Goal: Task Accomplishment & Management: Manage account settings

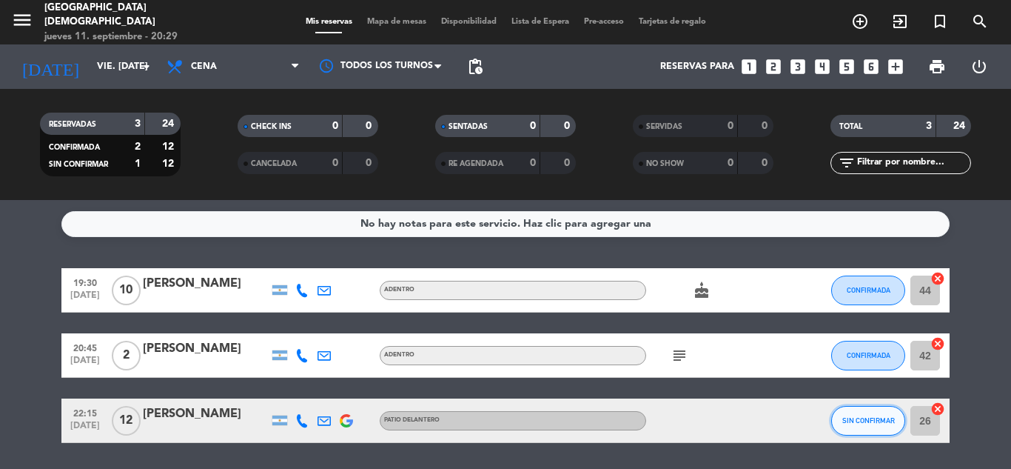
click at [869, 429] on button "SIN CONFIRMAR" at bounding box center [868, 421] width 74 height 30
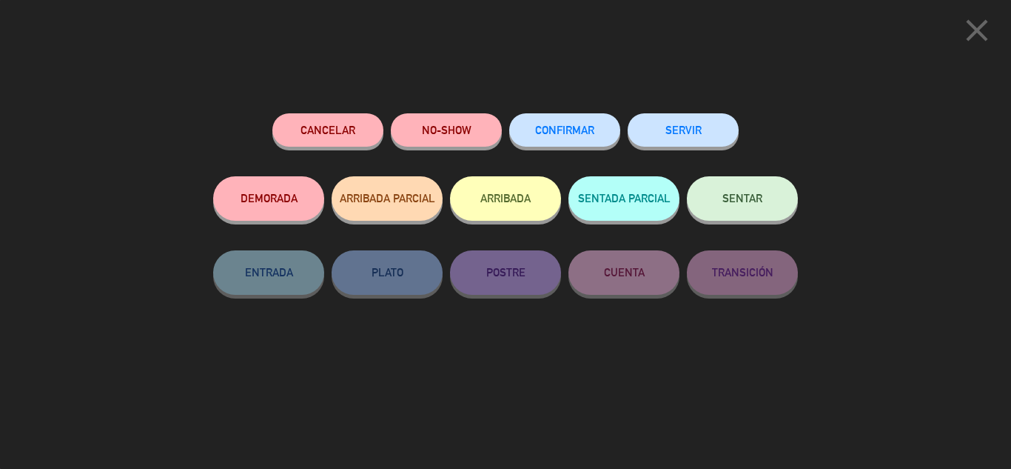
click at [591, 147] on div "CONFIRMAR" at bounding box center [564, 144] width 111 height 63
click at [599, 108] on div "Cancelar NO-SHOW CONFIRMAR SERVIR DEMORADA ARRIBADA PARCIAL ARRIBADA SENTADA PA…" at bounding box center [506, 286] width 606 height 366
click at [584, 132] on span "CONFIRMAR" at bounding box center [564, 130] width 59 height 13
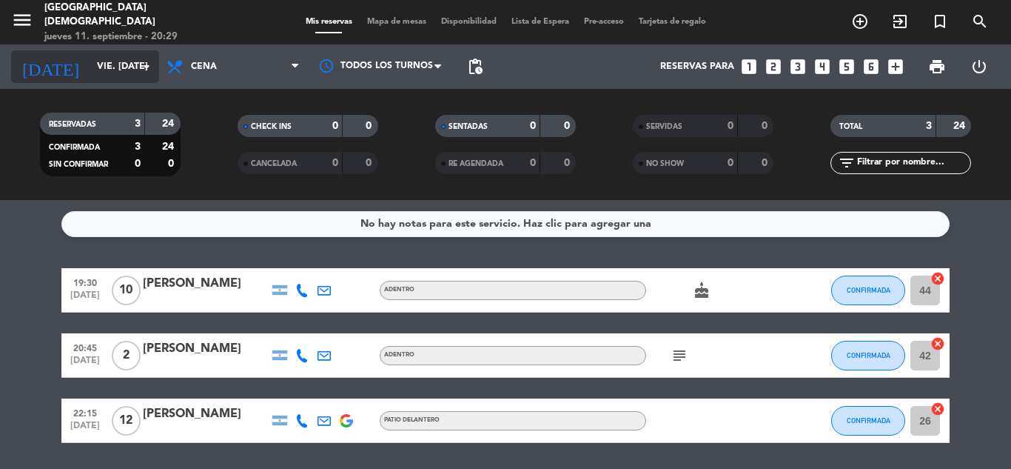
click at [122, 54] on input "vie. [DATE]" at bounding box center [152, 66] width 125 height 25
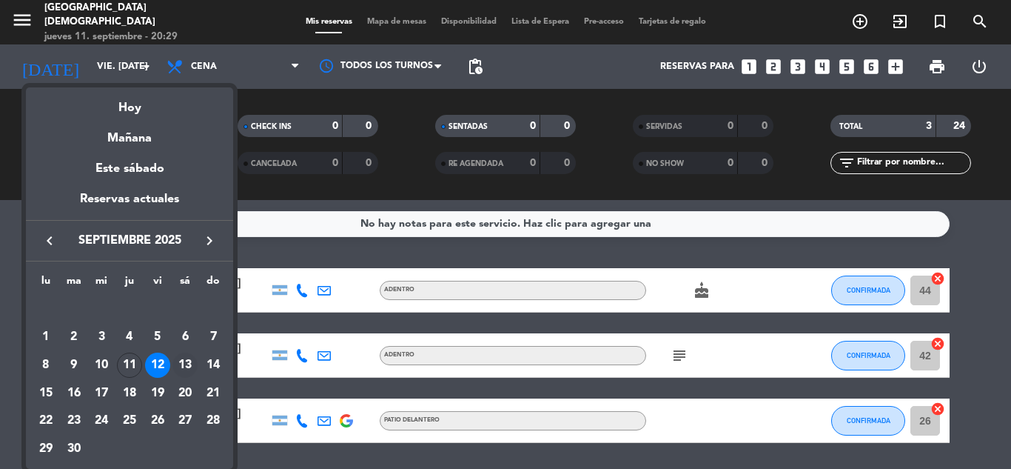
click at [192, 359] on div "13" at bounding box center [184, 364] width 25 height 25
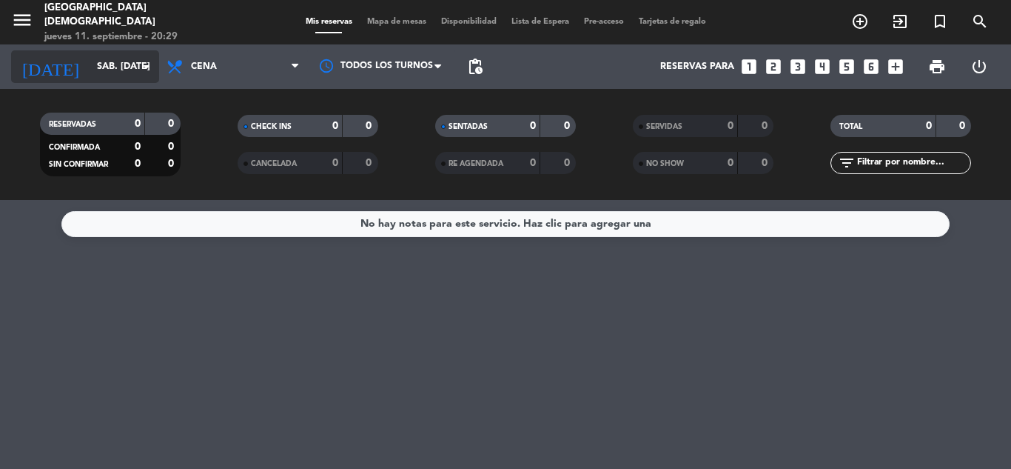
click at [147, 72] on icon "arrow_drop_down" at bounding box center [147, 67] width 18 height 18
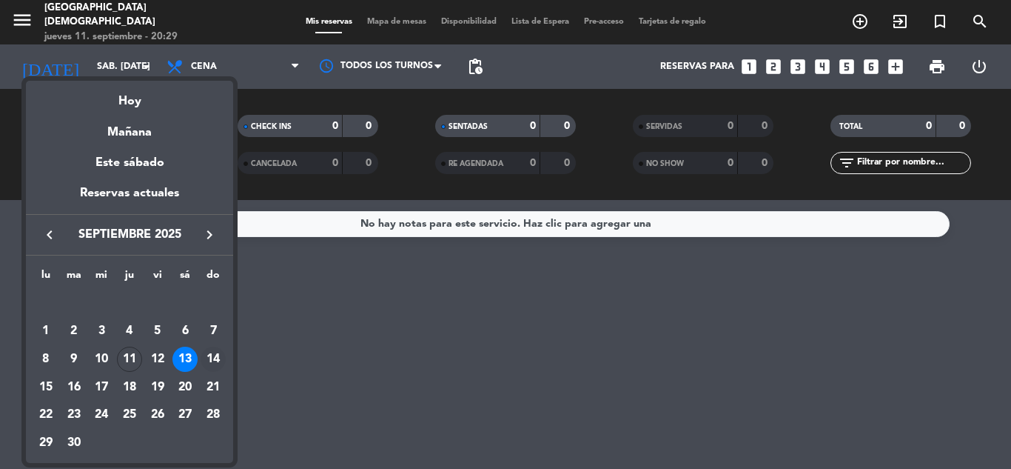
click at [215, 357] on div "14" at bounding box center [213, 358] width 25 height 25
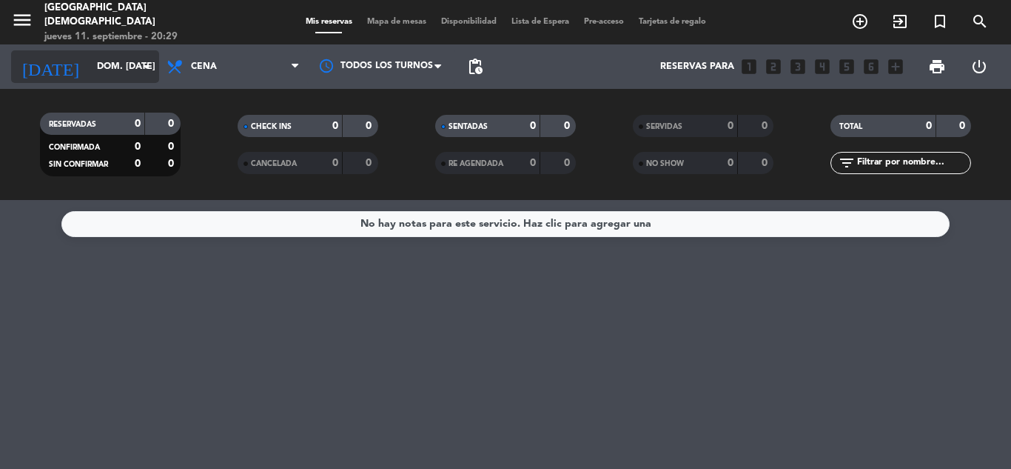
click at [145, 70] on icon "arrow_drop_down" at bounding box center [147, 67] width 18 height 18
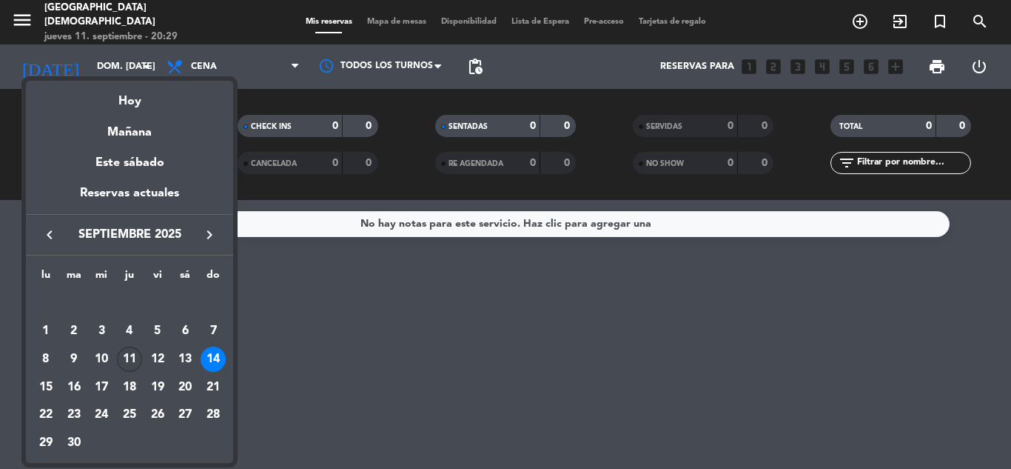
click at [133, 359] on div "11" at bounding box center [129, 358] width 25 height 25
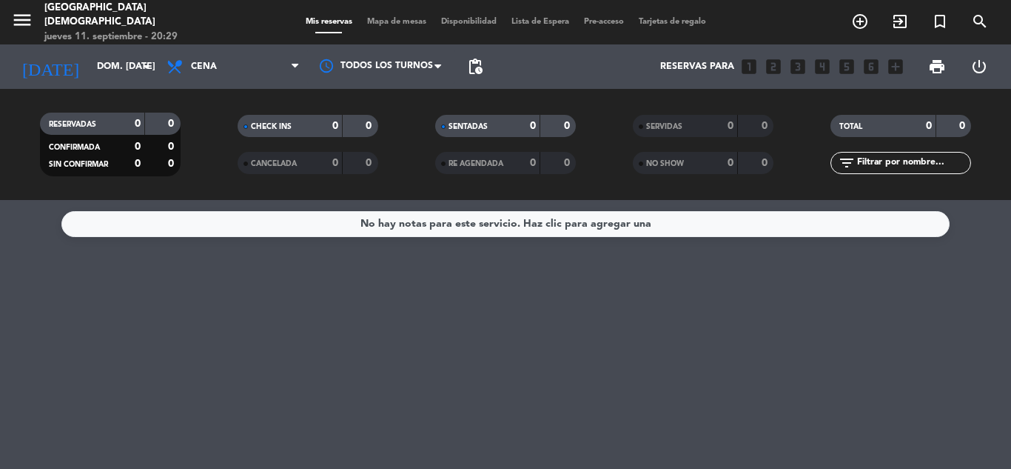
type input "[DEMOGRAPHIC_DATA] [DATE]"
